Goal: Task Accomplishment & Management: Manage account settings

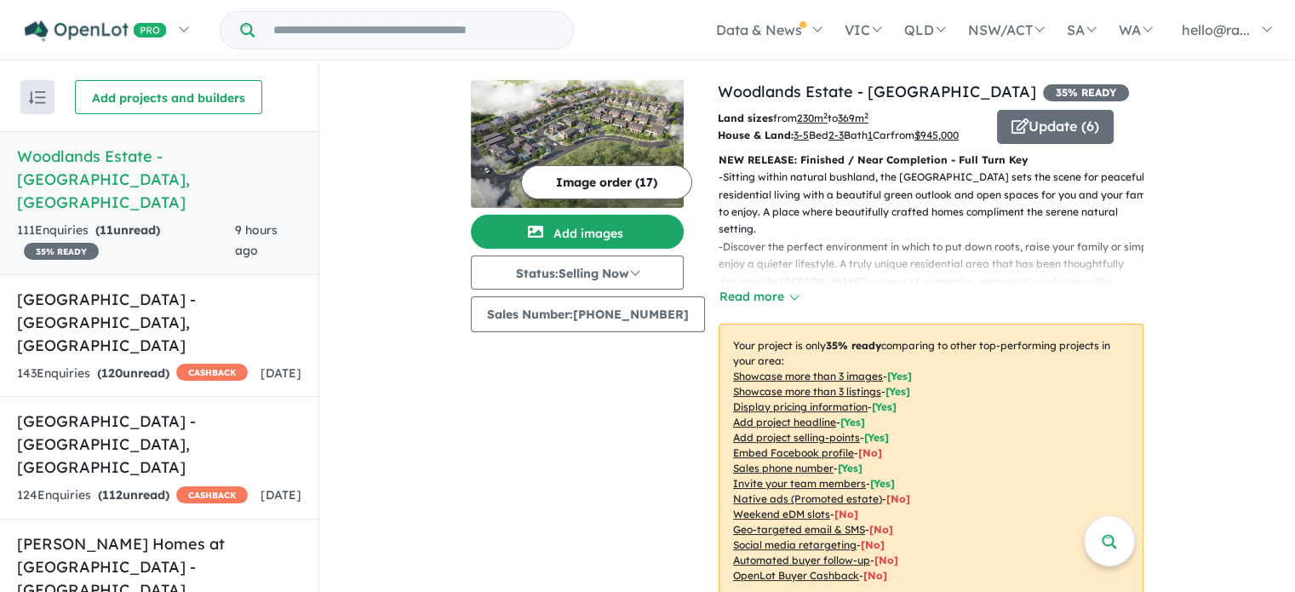
scroll to position [596, 0]
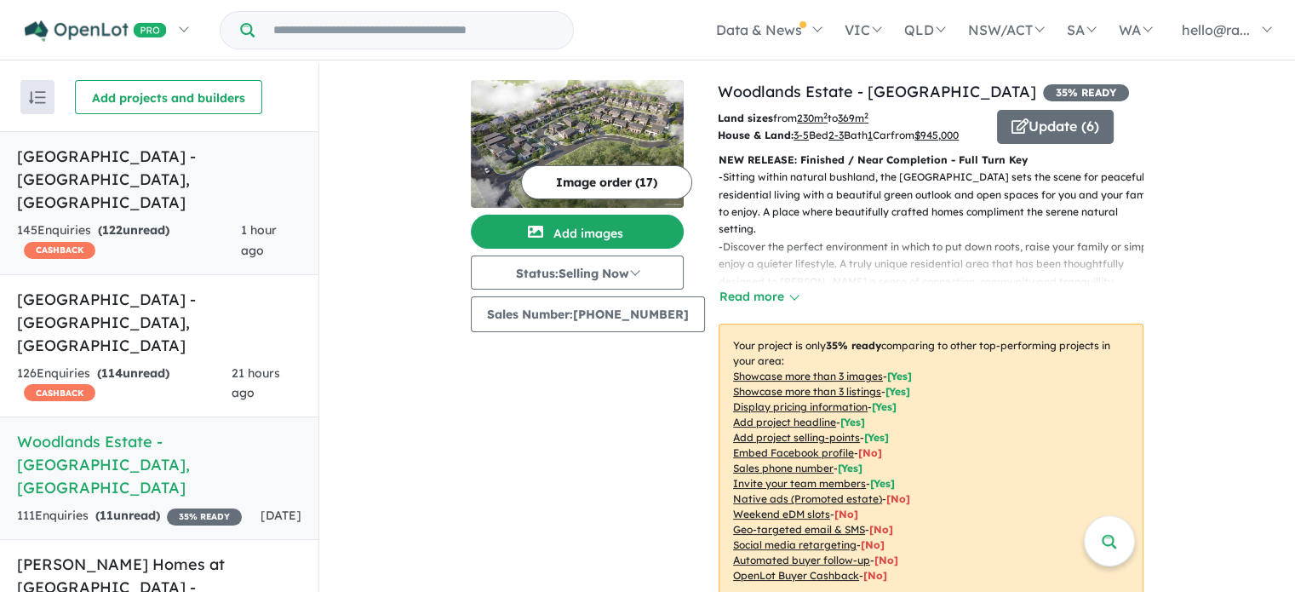
click at [156, 222] on strong "( 122 unread)" at bounding box center [133, 229] width 71 height 15
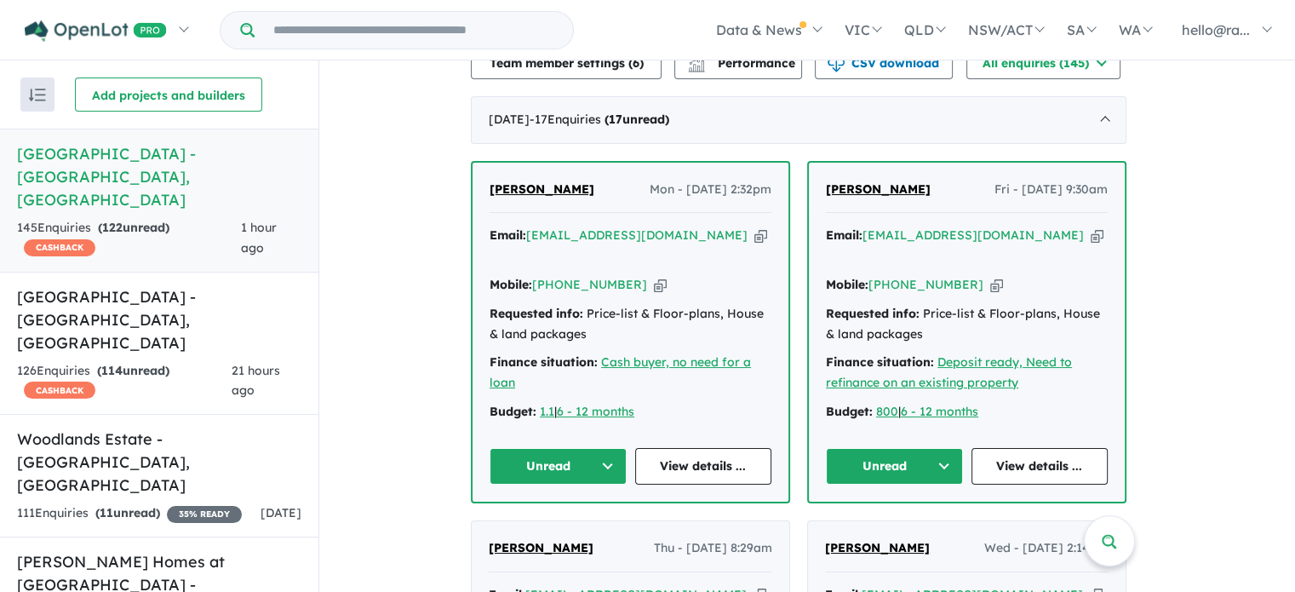
scroll to position [703, 0]
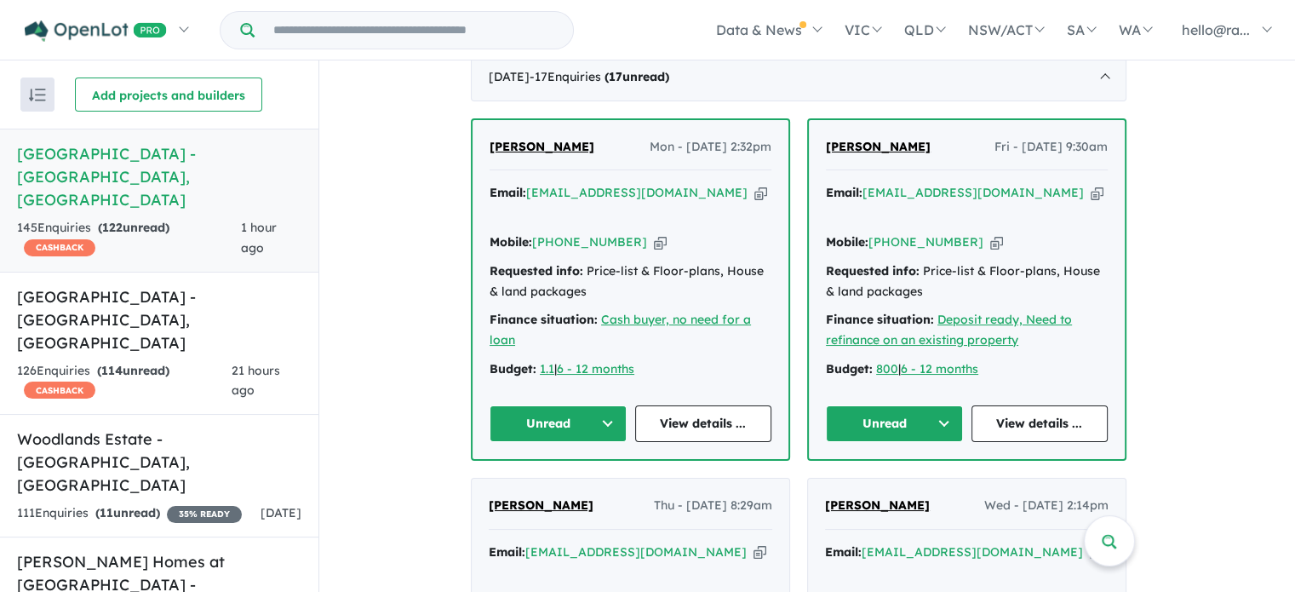
click at [754, 184] on icon "button" at bounding box center [760, 193] width 13 height 18
click at [654, 233] on icon "button" at bounding box center [660, 242] width 13 height 18
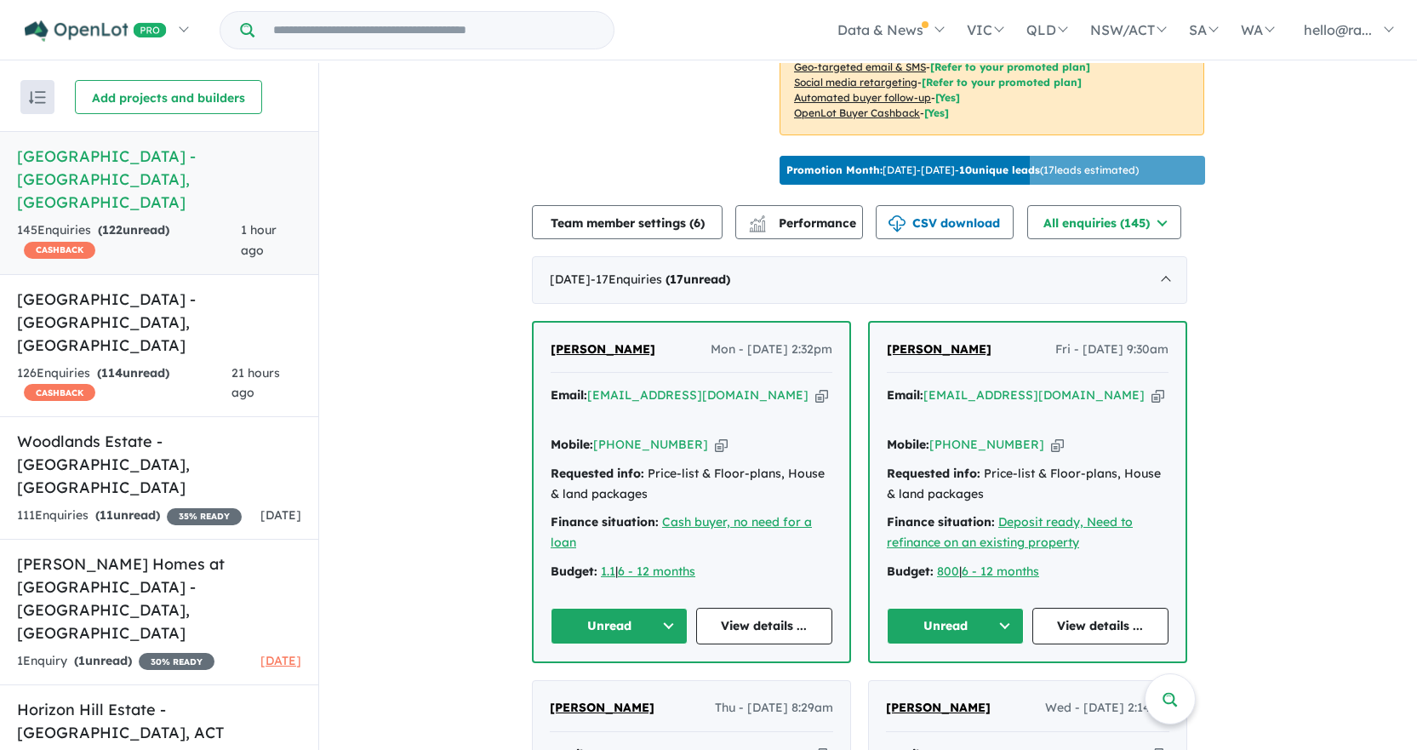
scroll to position [618, 0]
